Goal: Information Seeking & Learning: Learn about a topic

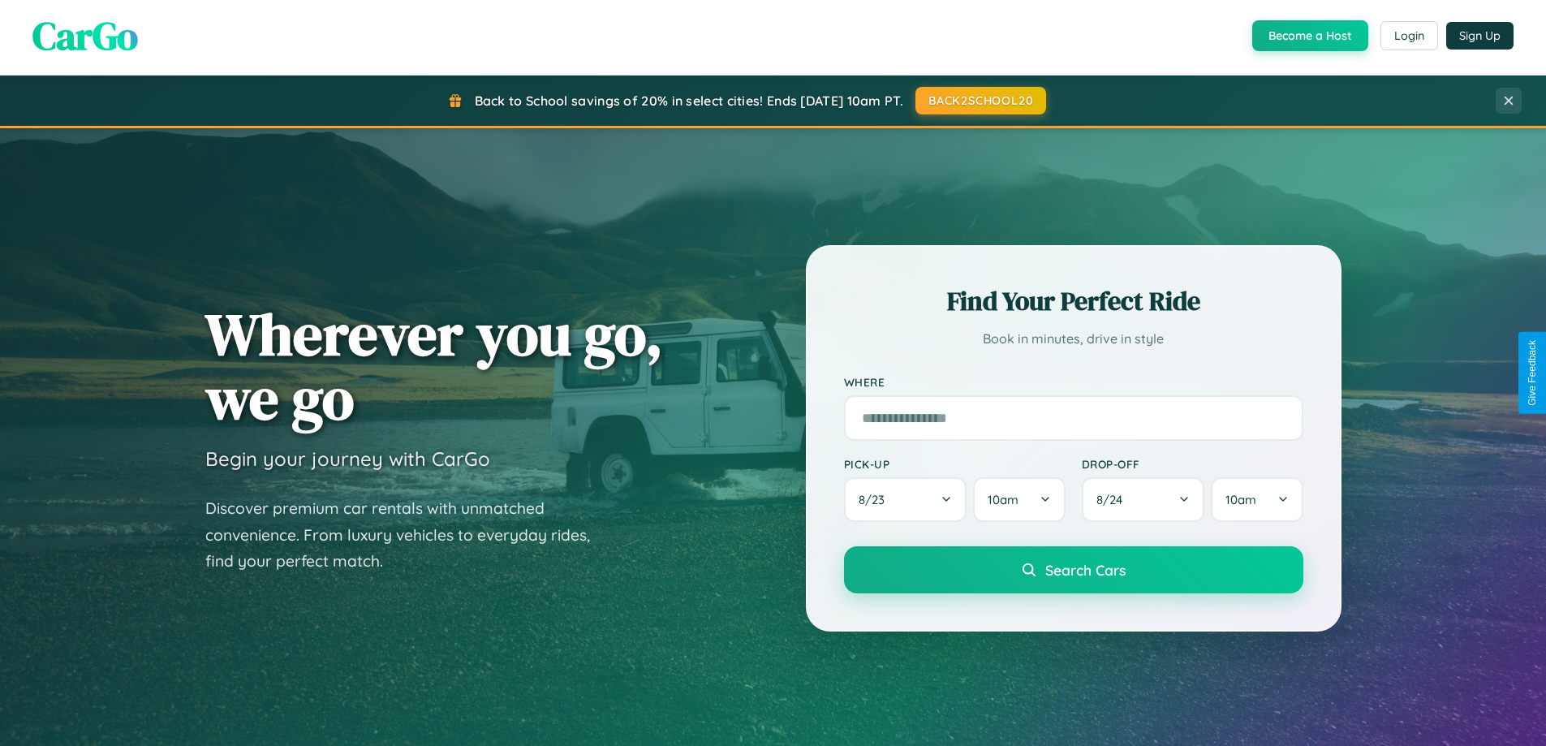
scroll to position [3123, 0]
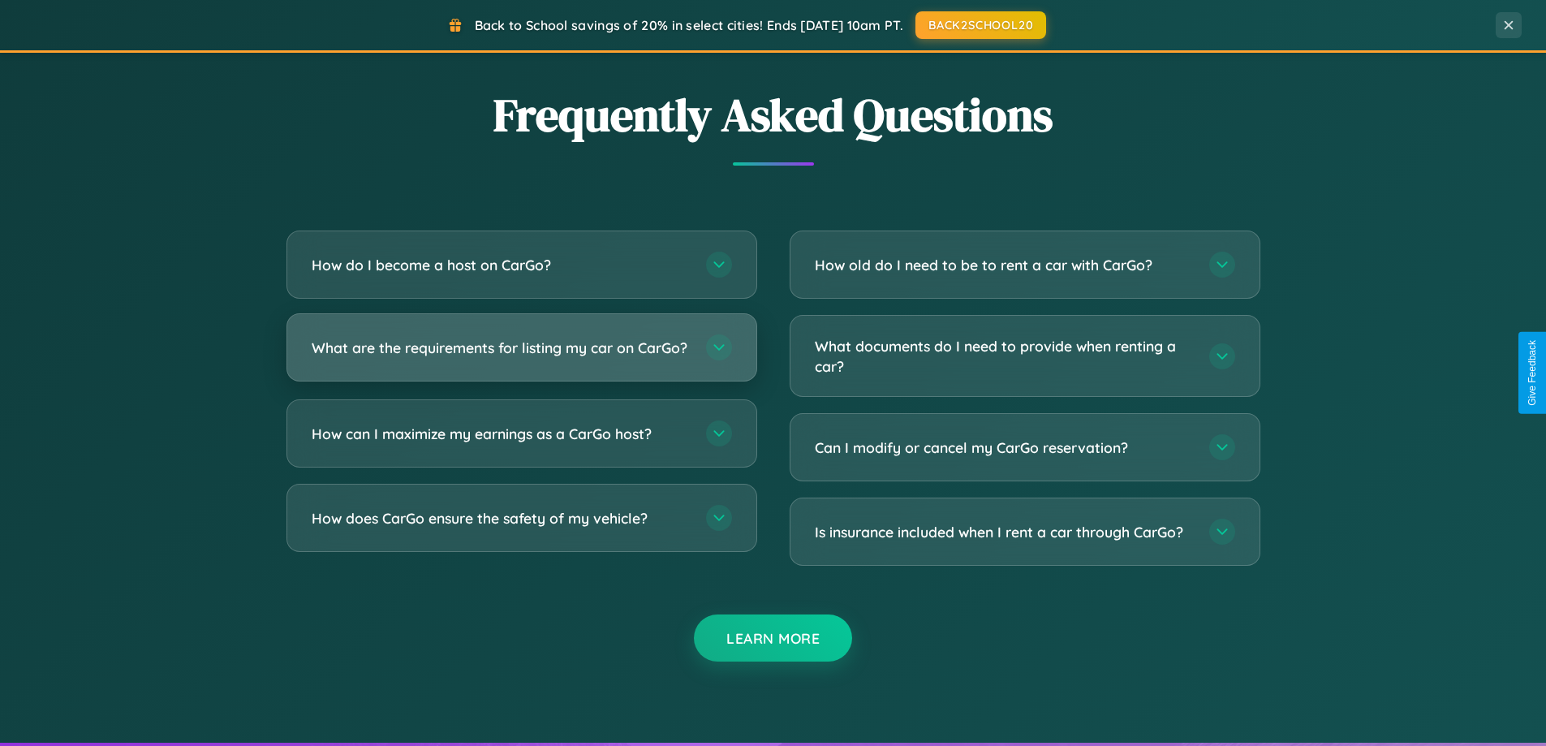
click at [521, 354] on h3 "What are the requirements for listing my car on CarGo?" at bounding box center [501, 348] width 378 height 20
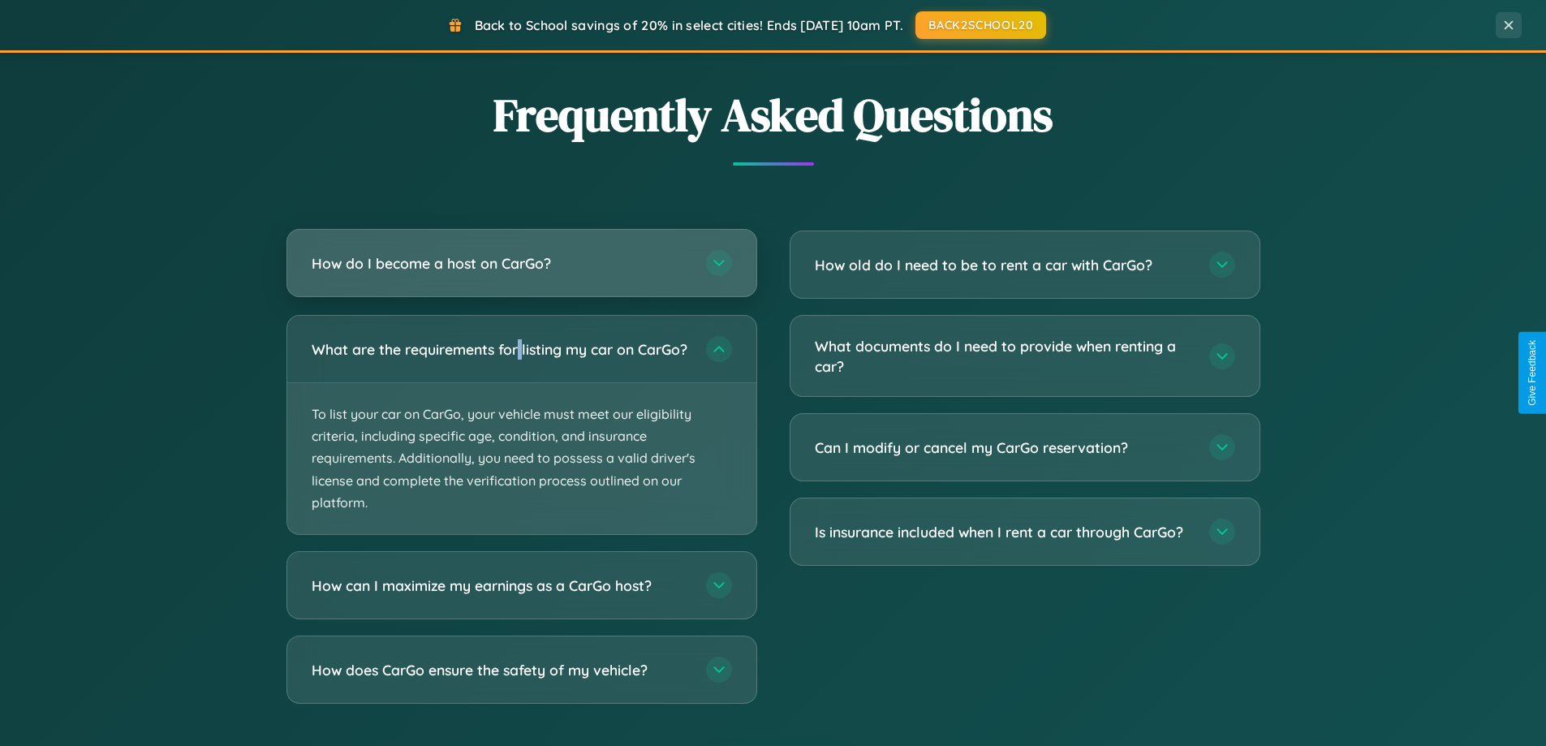
click at [521, 264] on h3 "How do I become a host on CarGo?" at bounding box center [501, 263] width 378 height 20
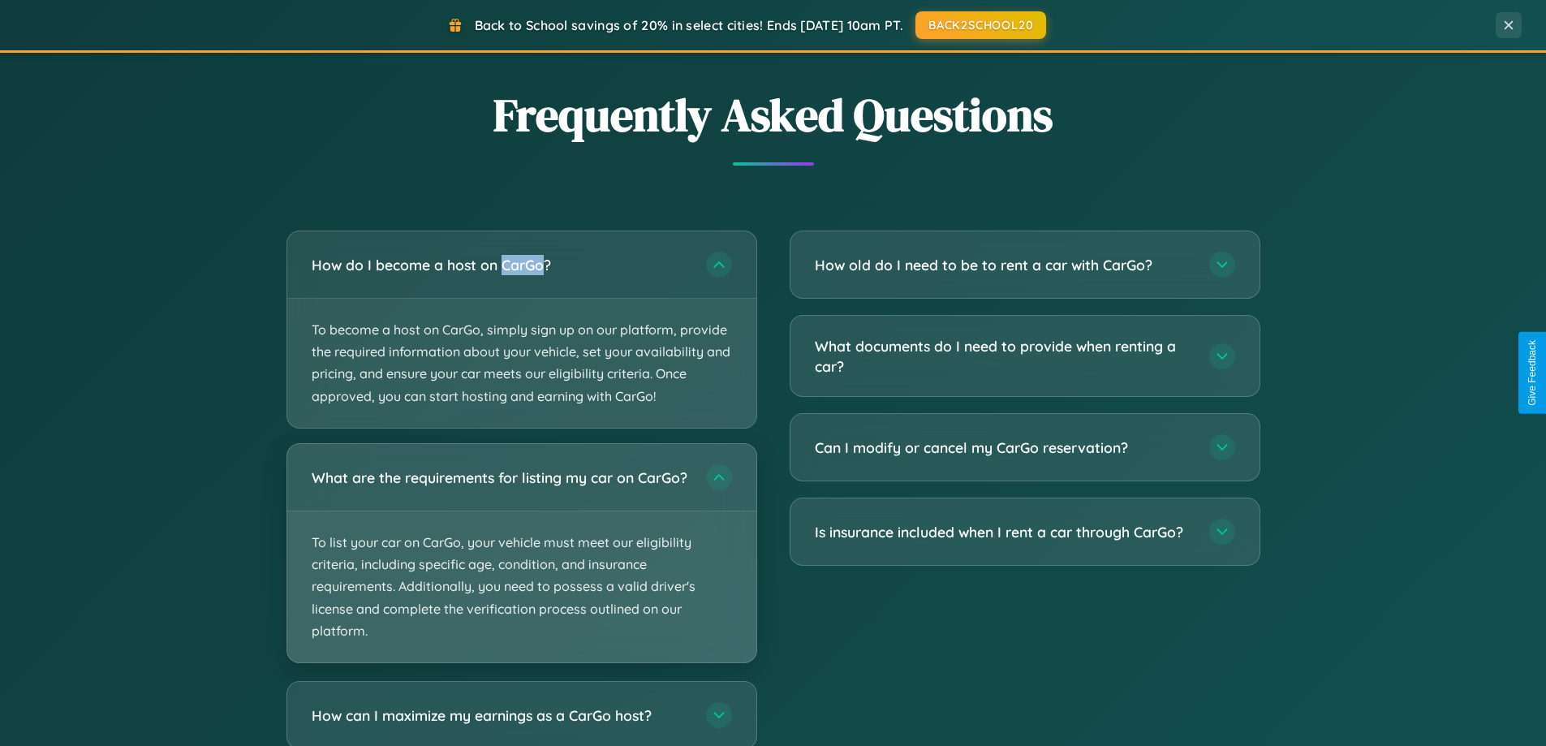
click at [521, 561] on p "To list your car on CarGo, your vehicle must meet our eligibility criteria, inc…" at bounding box center [521, 586] width 469 height 151
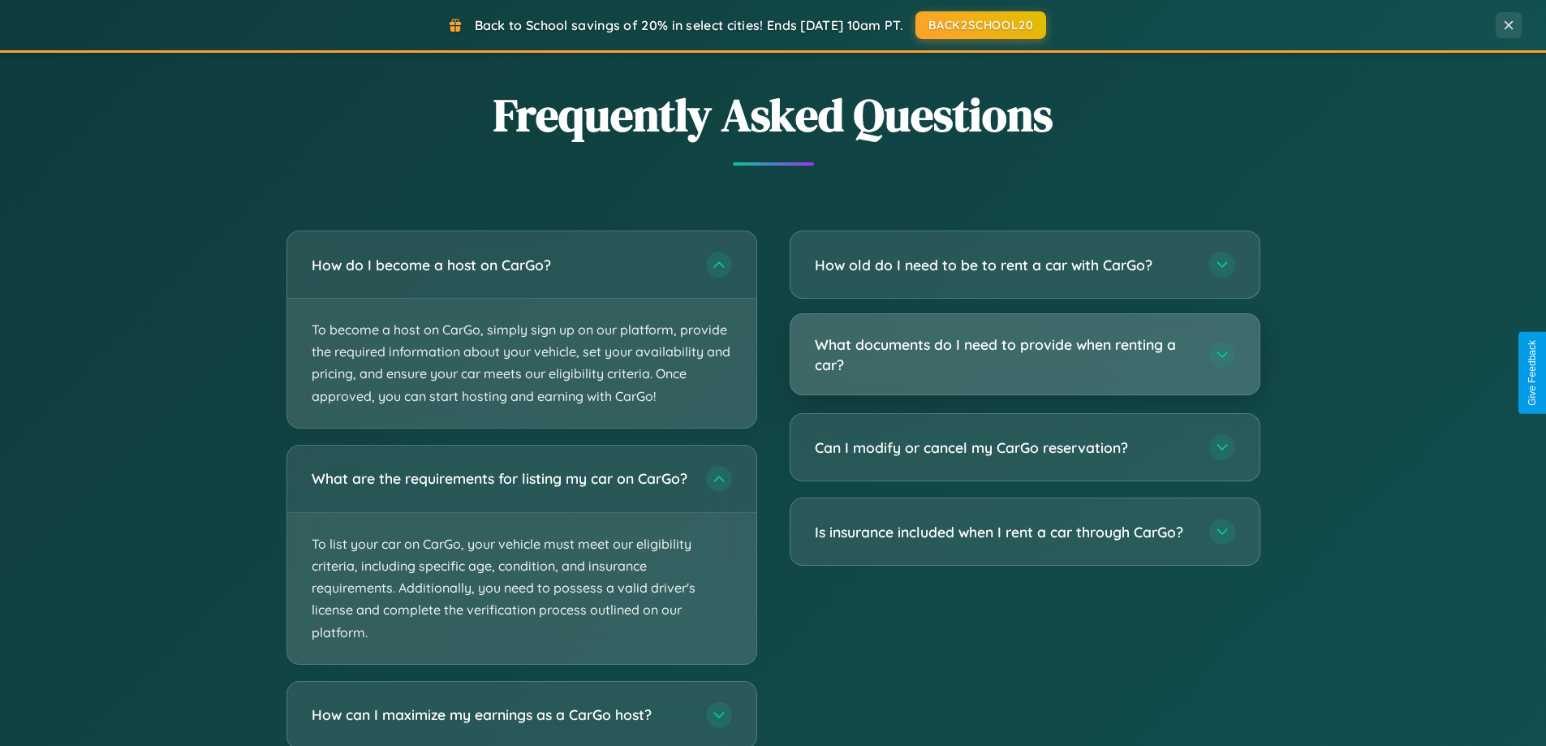
click at [1024, 355] on h3 "What documents do I need to provide when renting a car?" at bounding box center [1004, 354] width 378 height 40
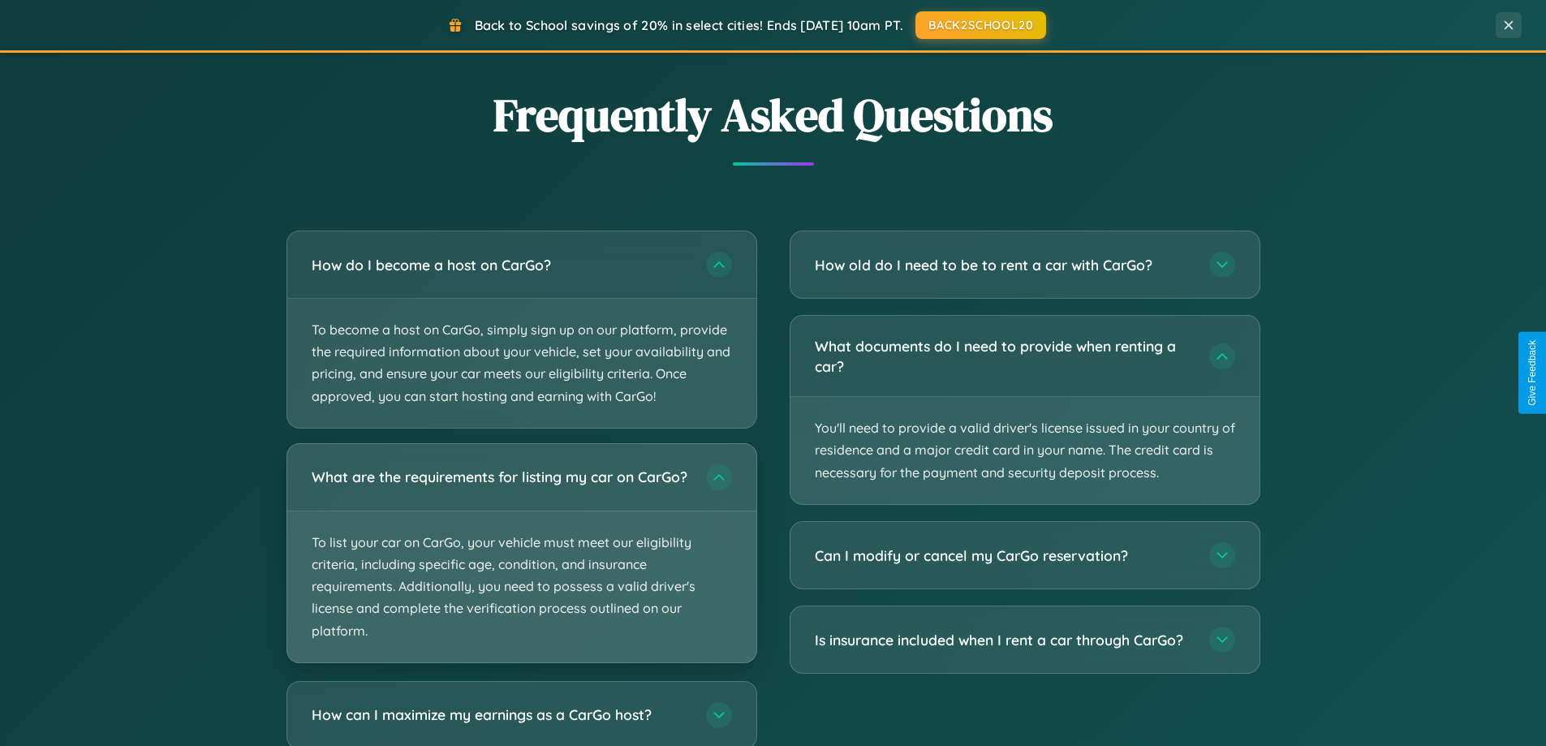
click at [521, 561] on p "To list your car on CarGo, your vehicle must meet our eligibility criteria, inc…" at bounding box center [521, 586] width 469 height 151
click at [521, 559] on p "To list your car on CarGo, your vehicle must meet our eligibility criteria, inc…" at bounding box center [521, 586] width 469 height 151
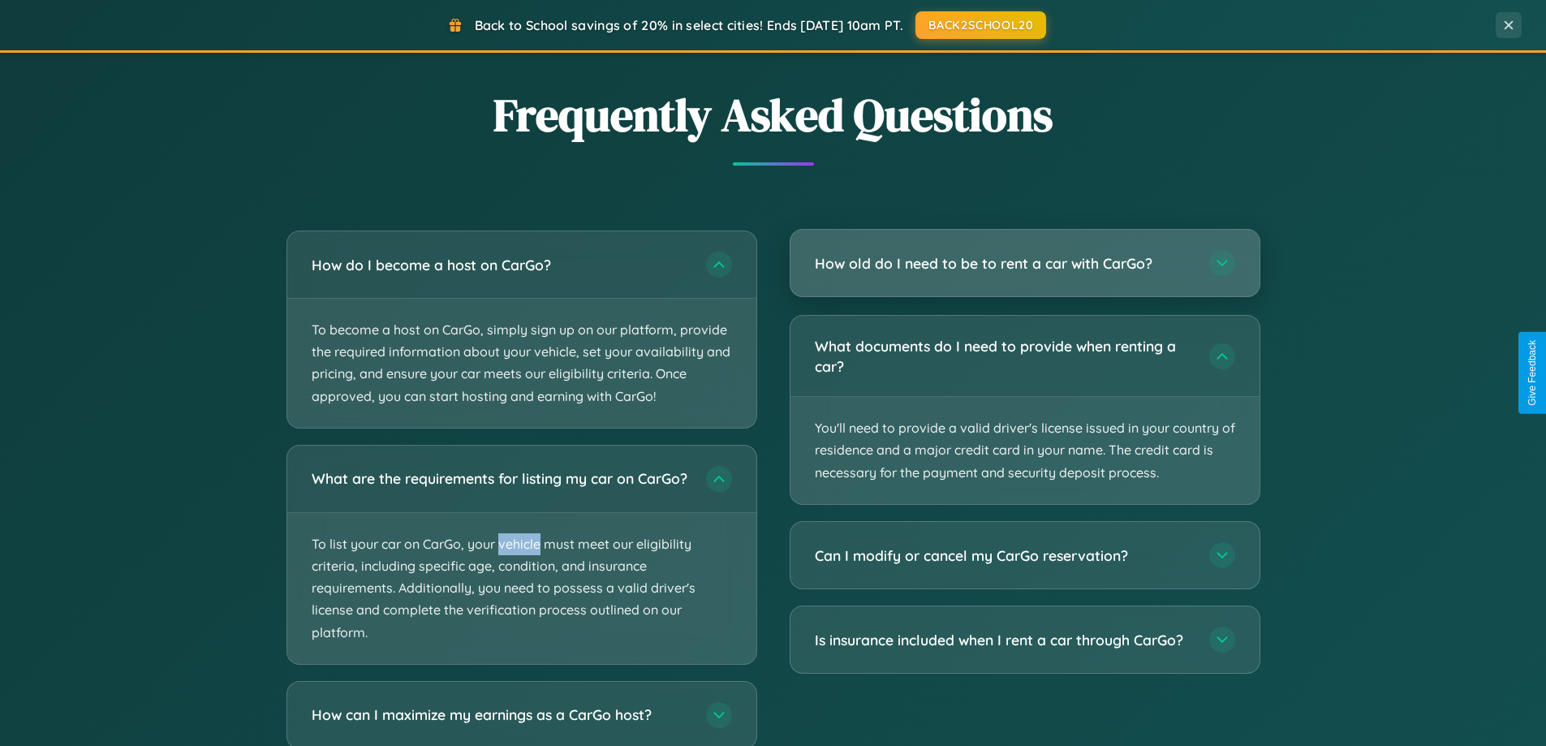
click at [1024, 263] on h3 "How old do I need to be to rent a car with CarGo?" at bounding box center [1004, 263] width 378 height 20
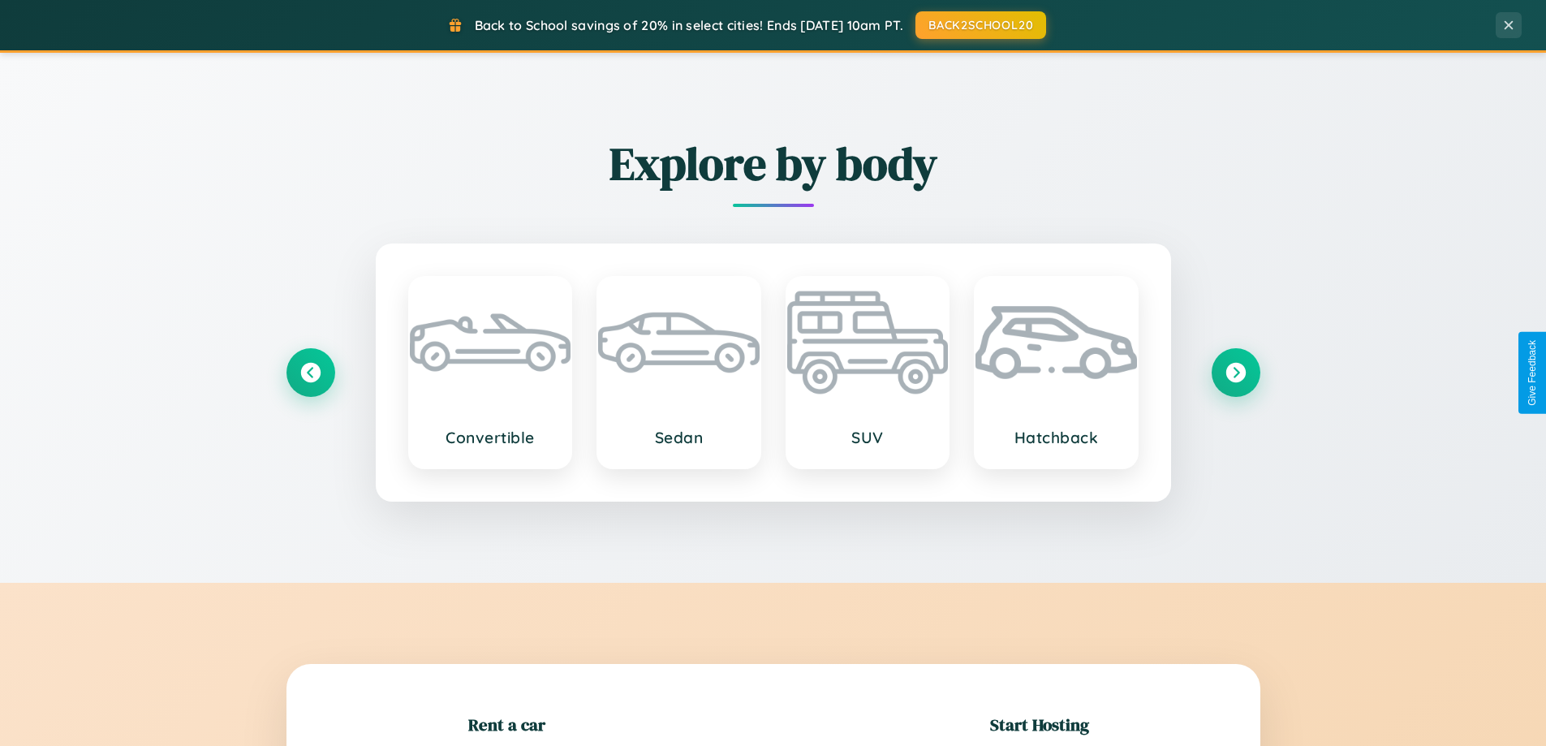
scroll to position [351, 0]
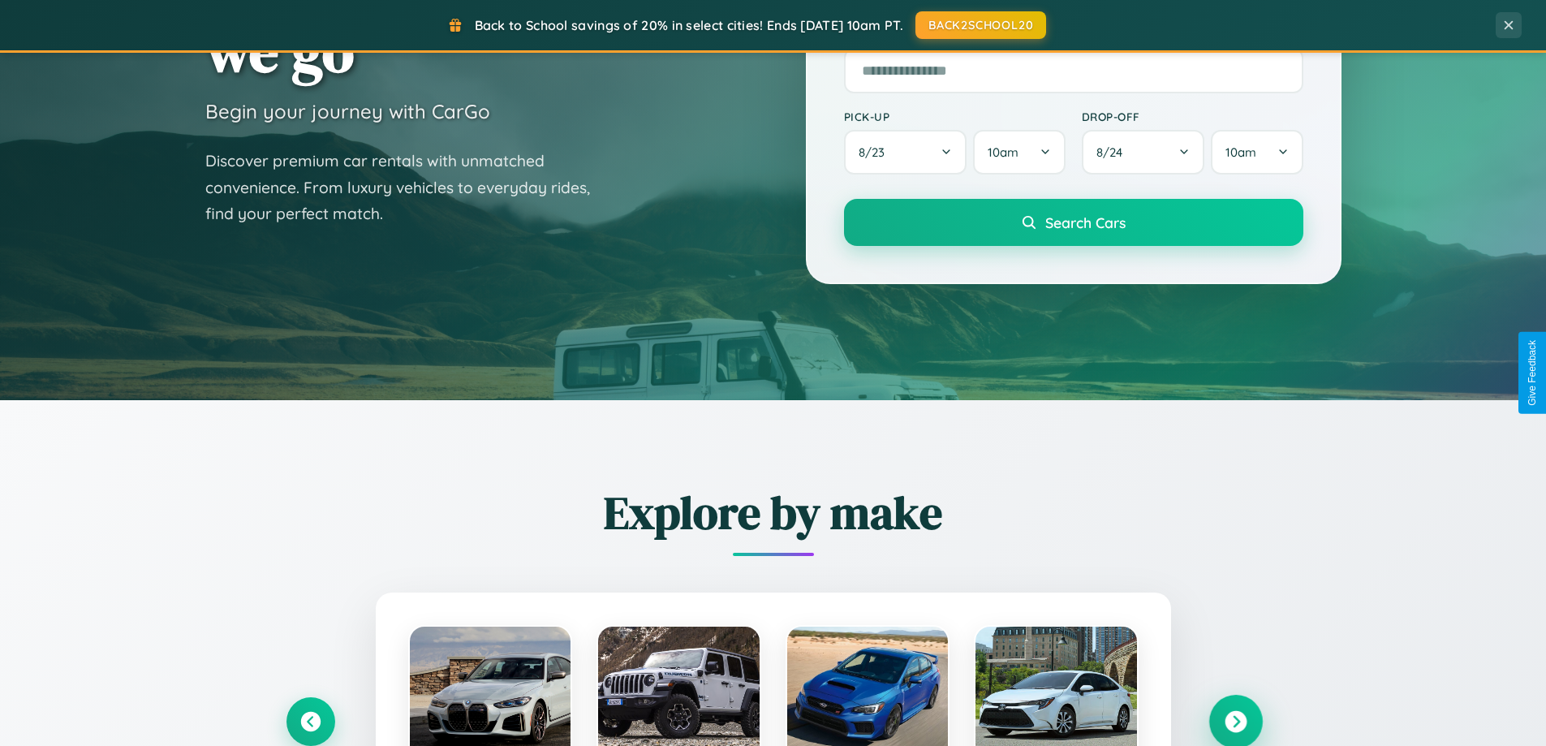
click at [1235, 721] on icon at bounding box center [1236, 722] width 22 height 22
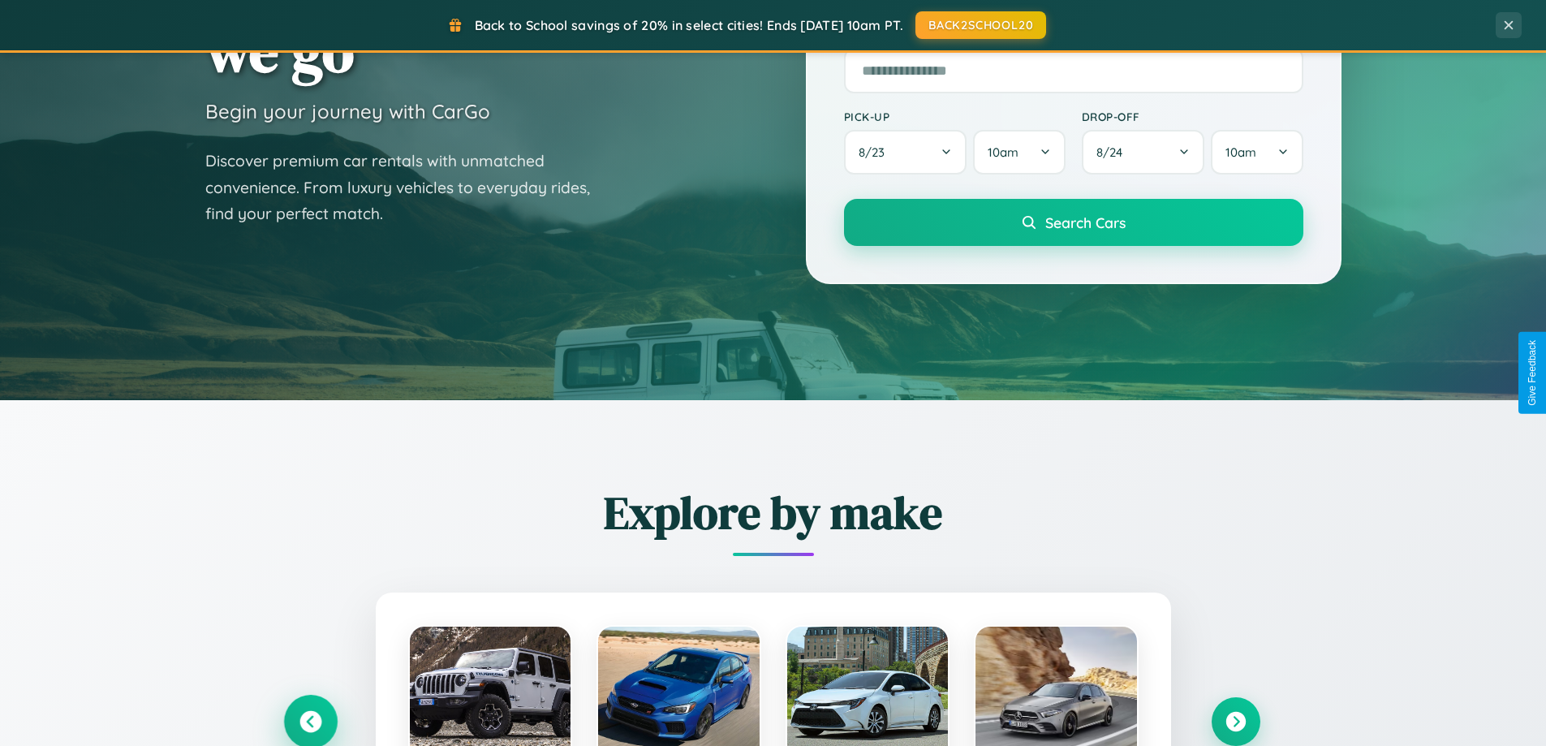
click at [310, 721] on icon at bounding box center [310, 722] width 22 height 22
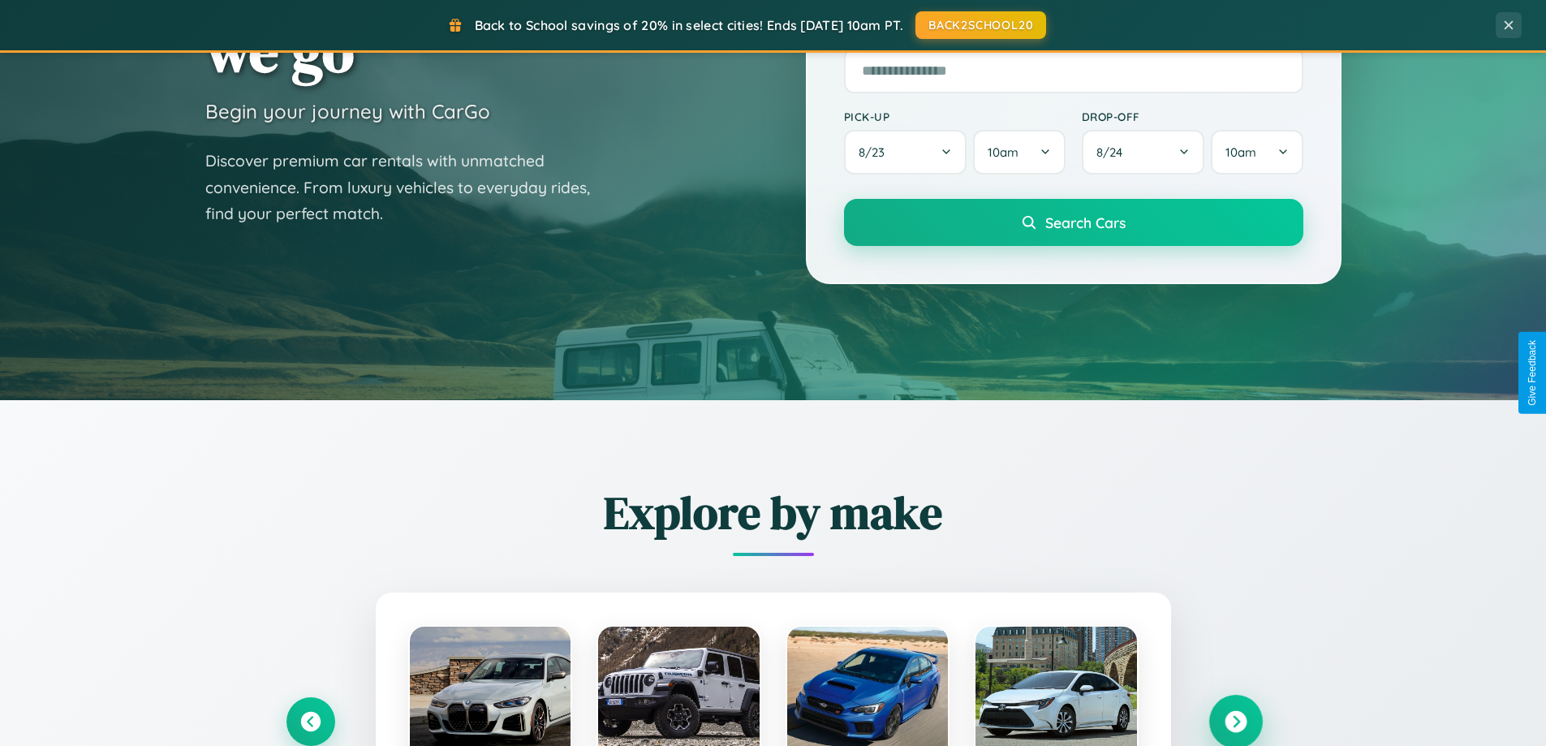
click at [1235, 721] on icon at bounding box center [1236, 722] width 22 height 22
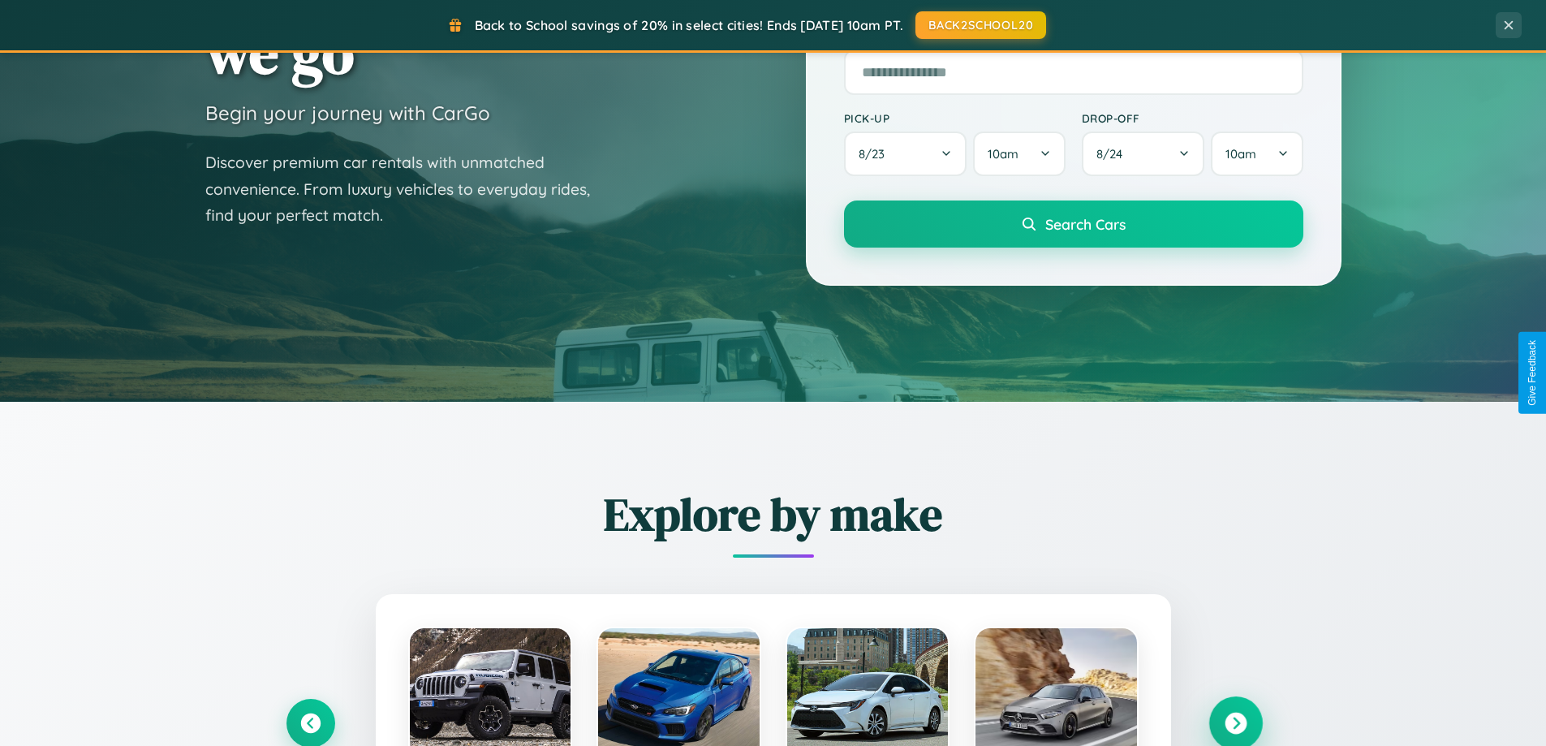
scroll to position [0, 0]
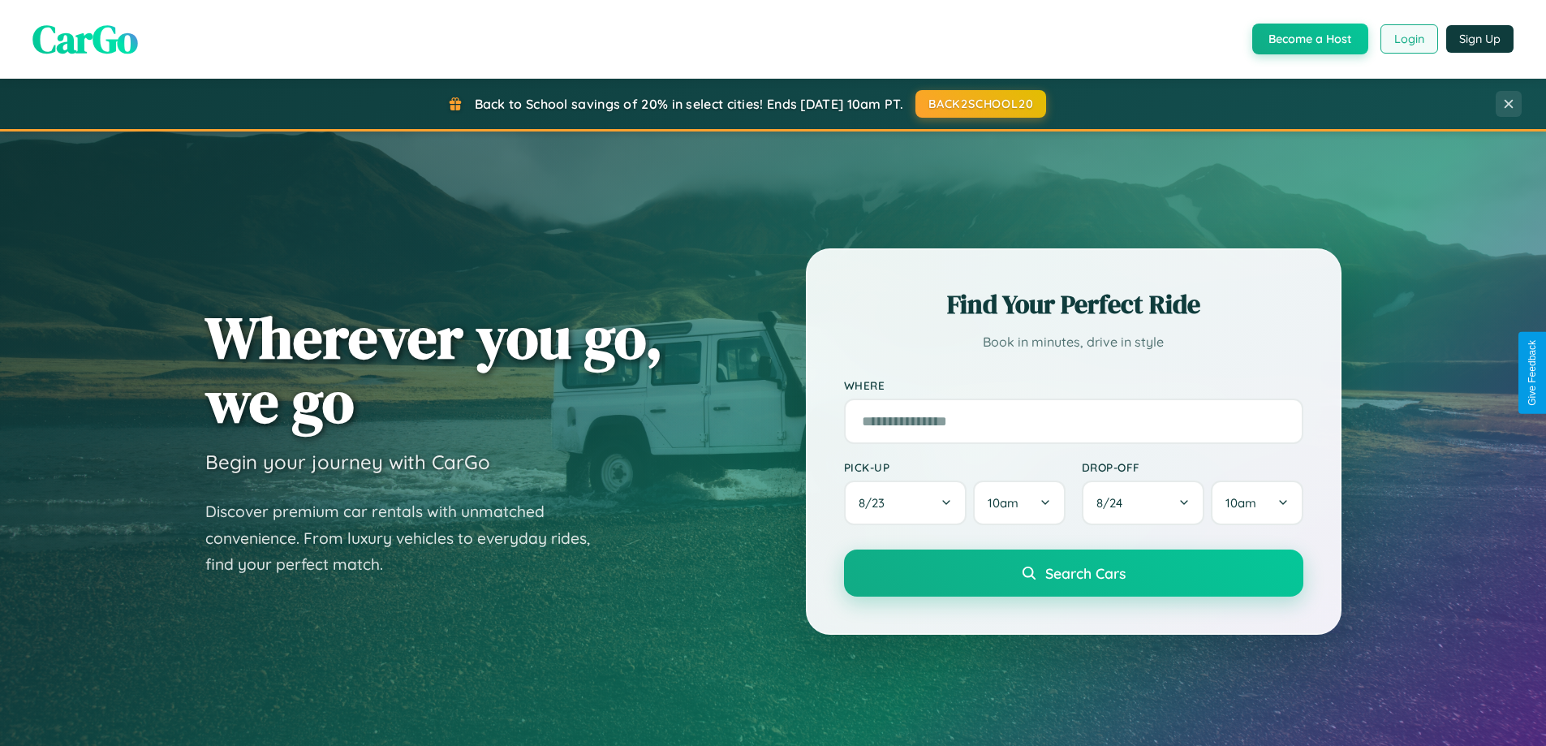
click at [1408, 39] on button "Login" at bounding box center [1409, 38] width 58 height 29
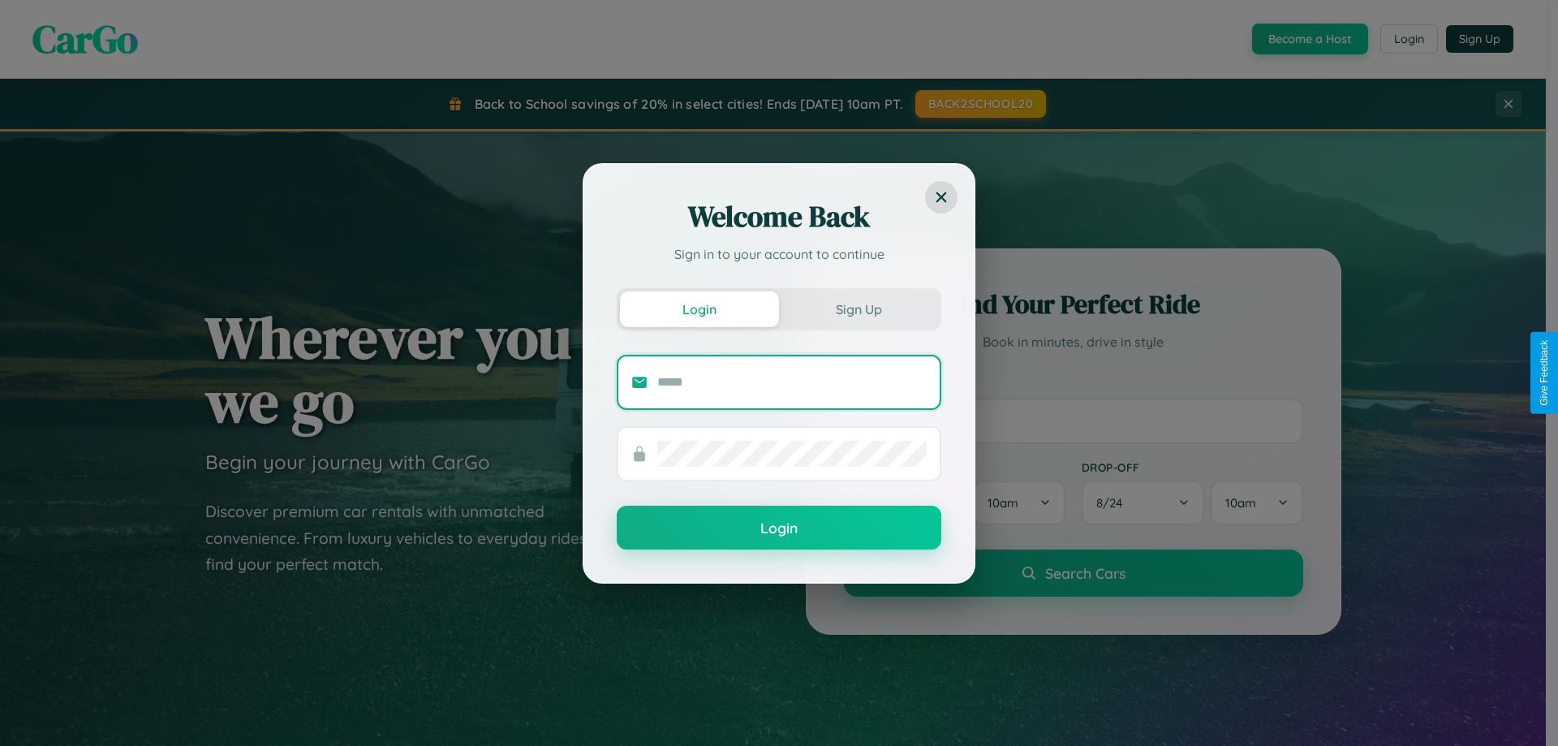
click at [792, 381] on input "text" at bounding box center [791, 382] width 269 height 26
type input "**********"
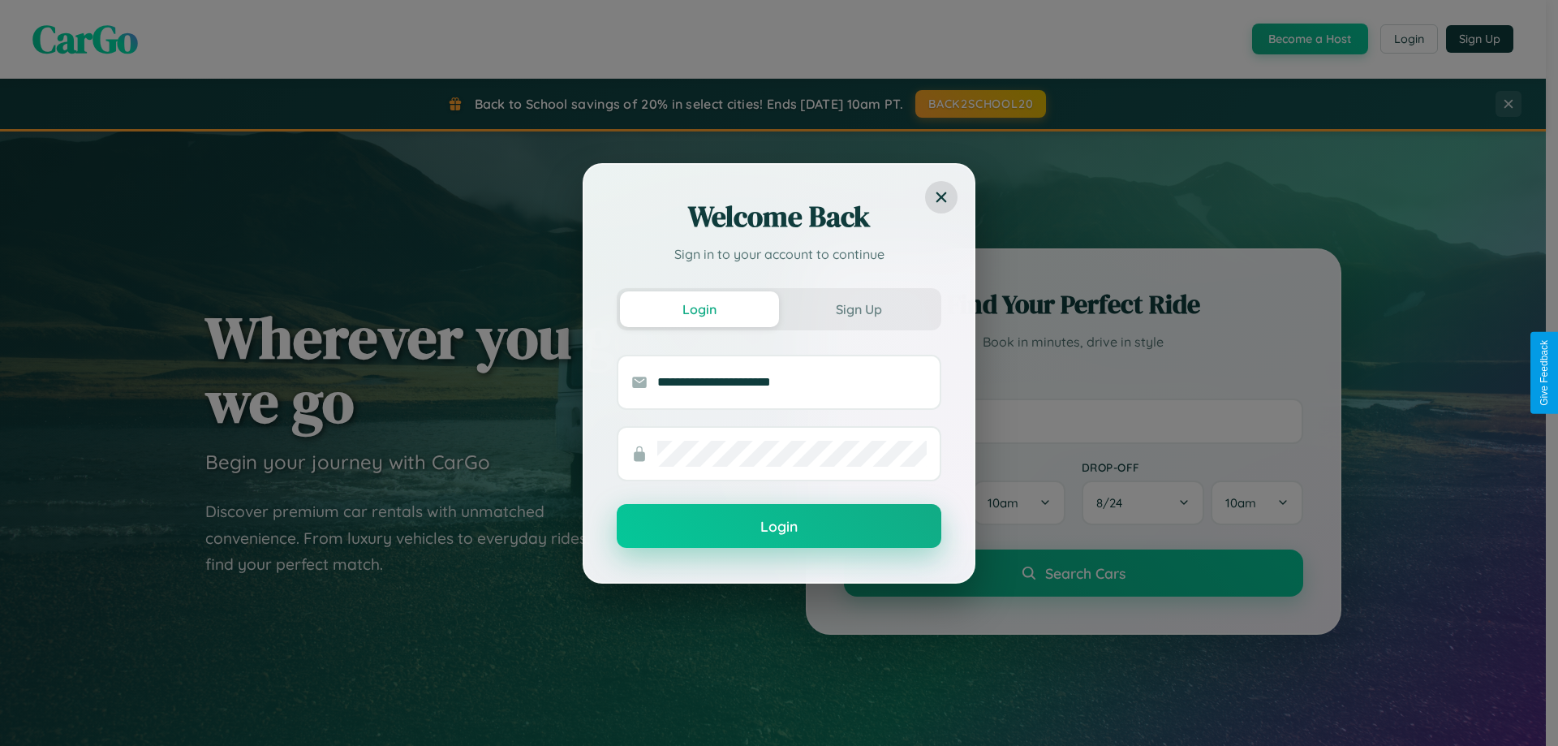
click at [779, 527] on button "Login" at bounding box center [779, 526] width 325 height 44
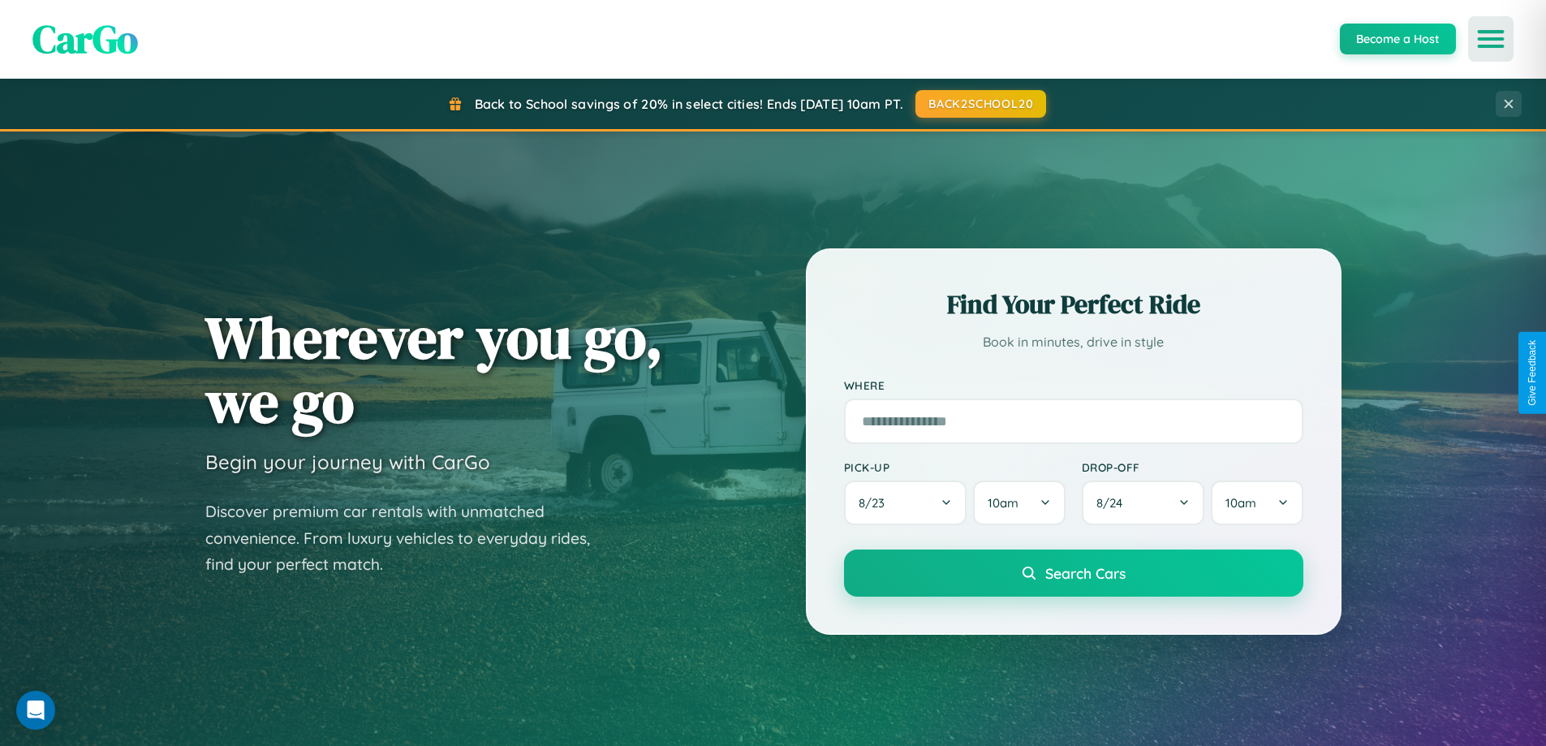
click at [1491, 39] on icon "Open menu" at bounding box center [1491, 39] width 24 height 15
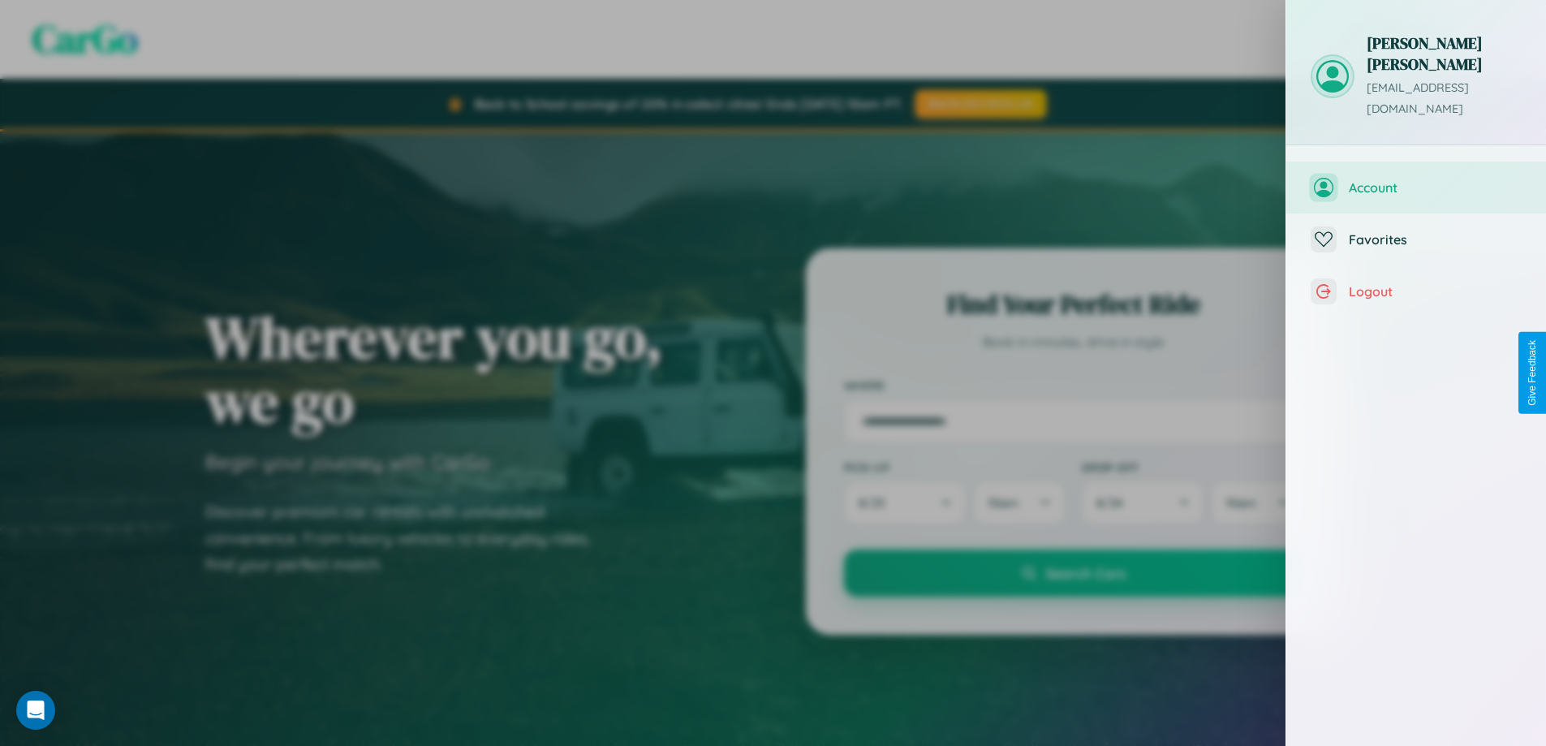
click at [1416, 179] on span "Account" at bounding box center [1435, 187] width 173 height 16
